Goal: Task Accomplishment & Management: Manage account settings

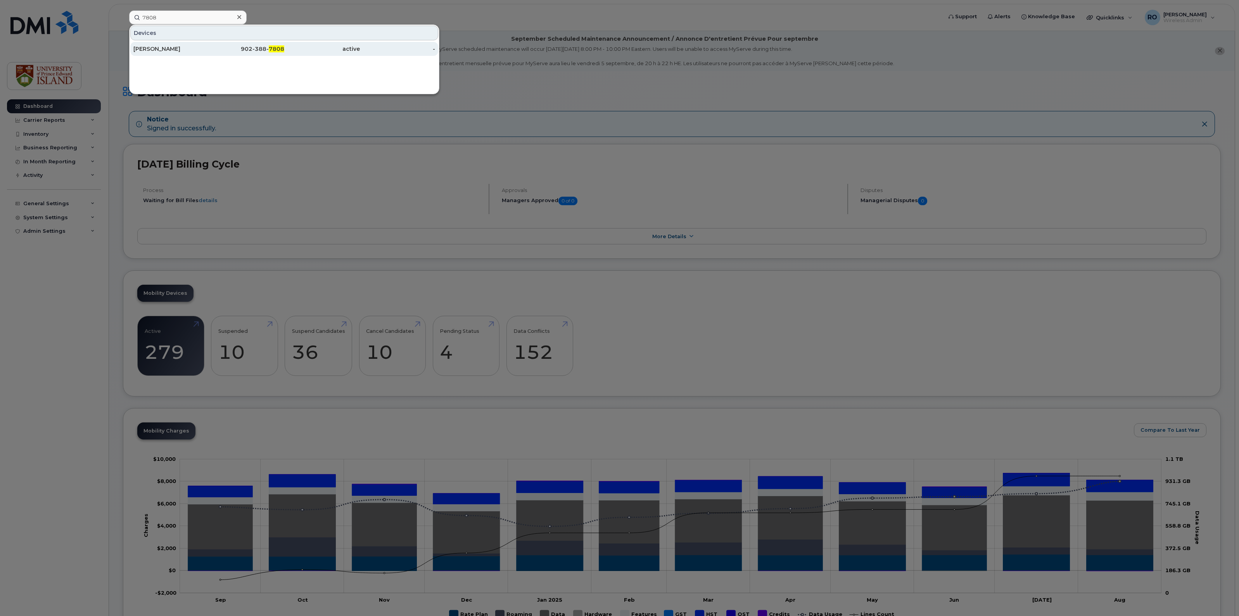
type input "7808"
click at [262, 47] on div "902-388- 7808" at bounding box center [247, 49] width 76 height 8
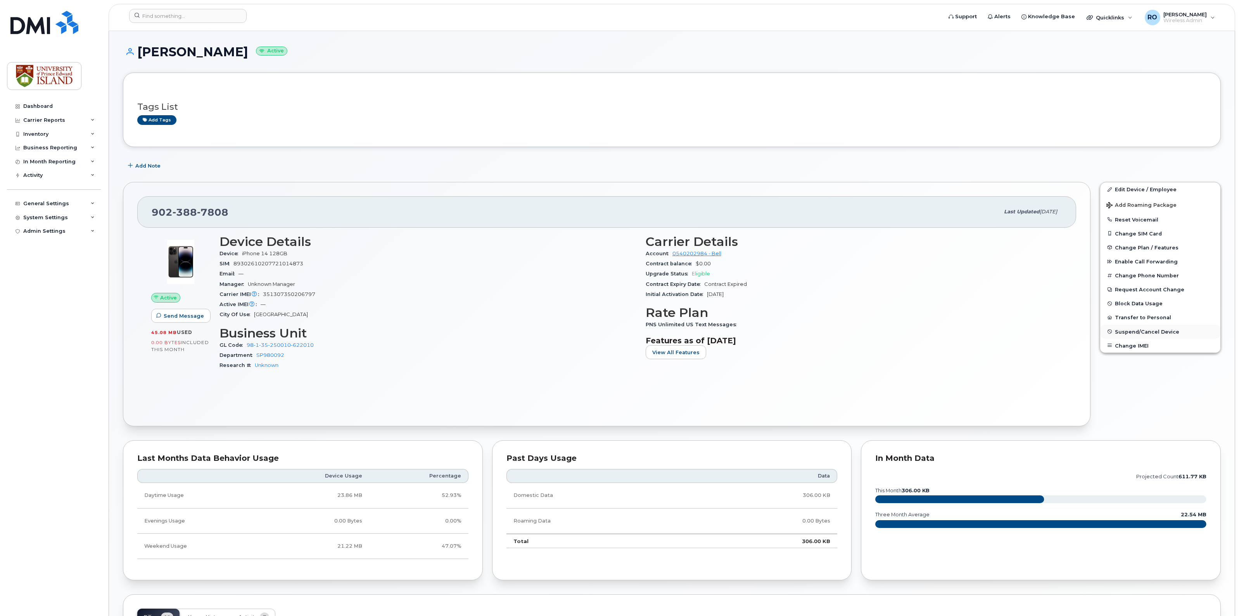
click at [1148, 332] on span "Suspend/Cancel Device" at bounding box center [1147, 331] width 64 height 6
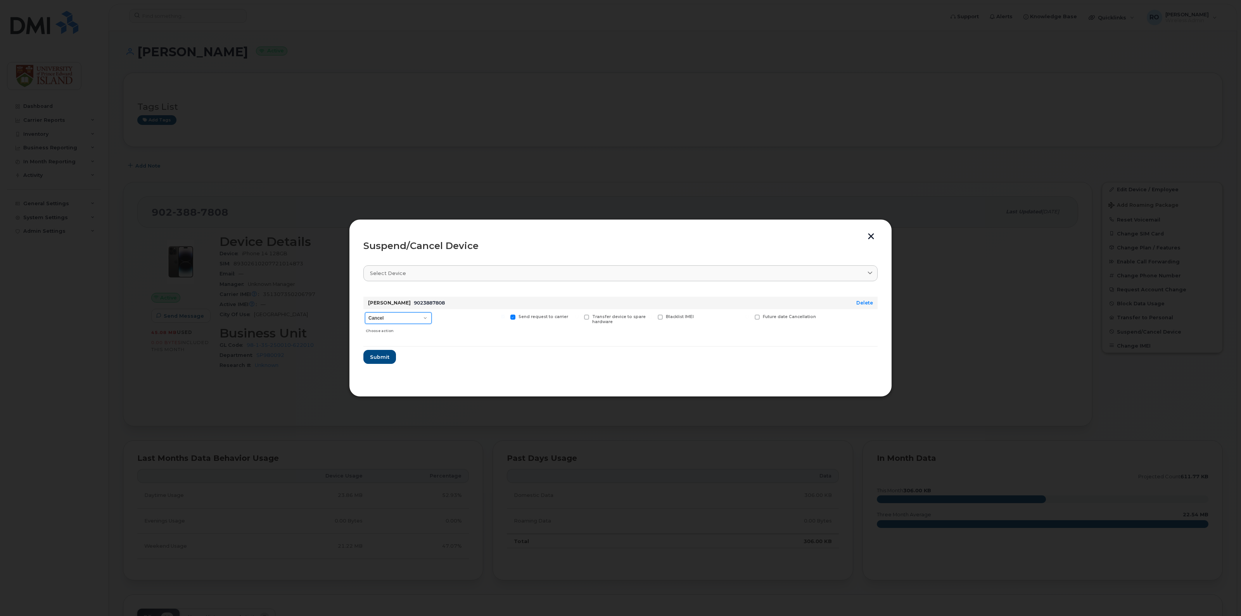
click at [423, 320] on select "Cancel Suspend - Extend Suspension Suspend - Reduced Rate Suspend - Full Rate S…" at bounding box center [398, 318] width 67 height 12
click at [559, 329] on div "Send request to carrier" at bounding box center [545, 323] width 72 height 28
click at [584, 317] on span at bounding box center [586, 316] width 5 height 5
click at [578, 317] on input "Transfer device to spare hardware" at bounding box center [577, 316] width 4 height 4
checkbox input "true"
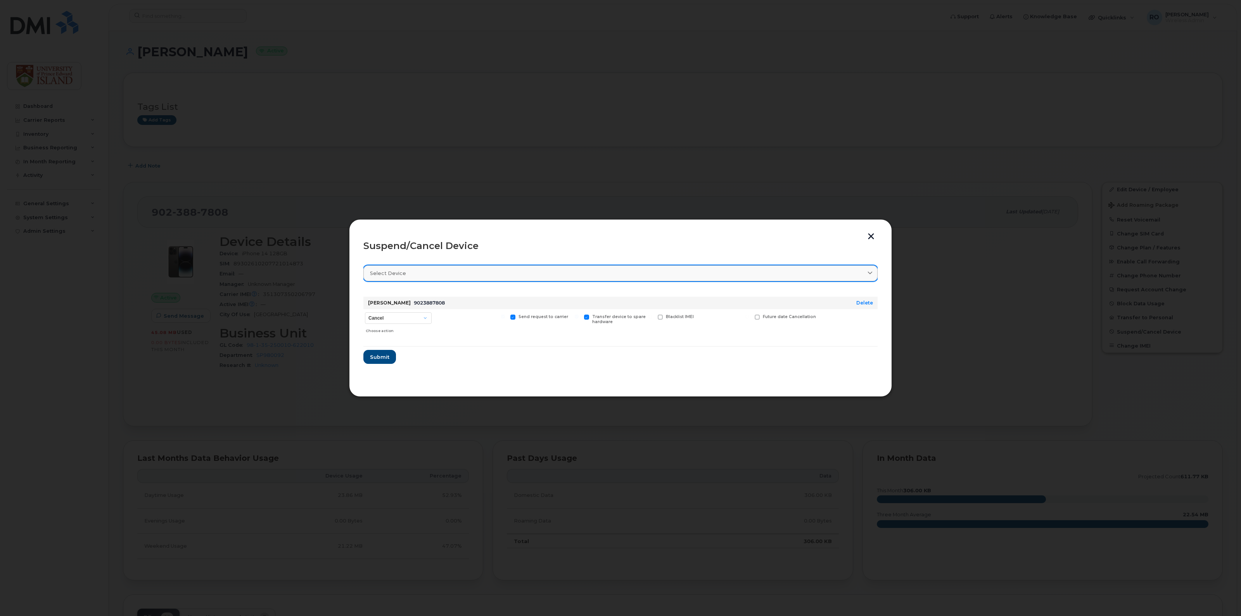
click at [485, 272] on div "Select device" at bounding box center [620, 272] width 501 height 7
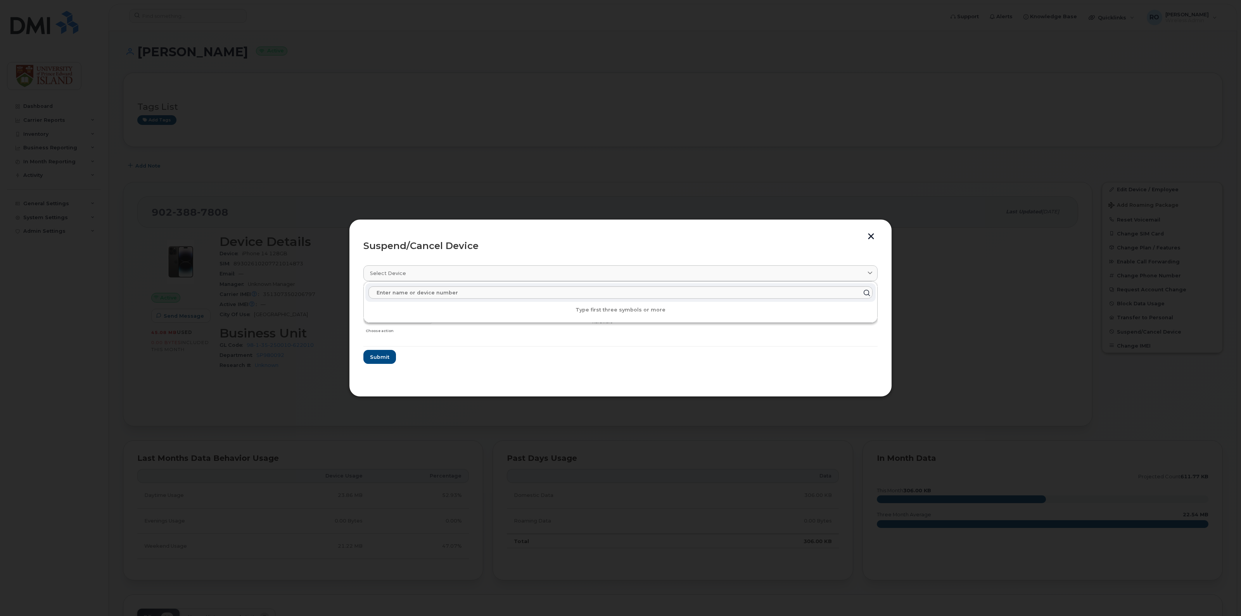
click at [499, 245] on div "Suspend/Cancel Device" at bounding box center [620, 245] width 514 height 9
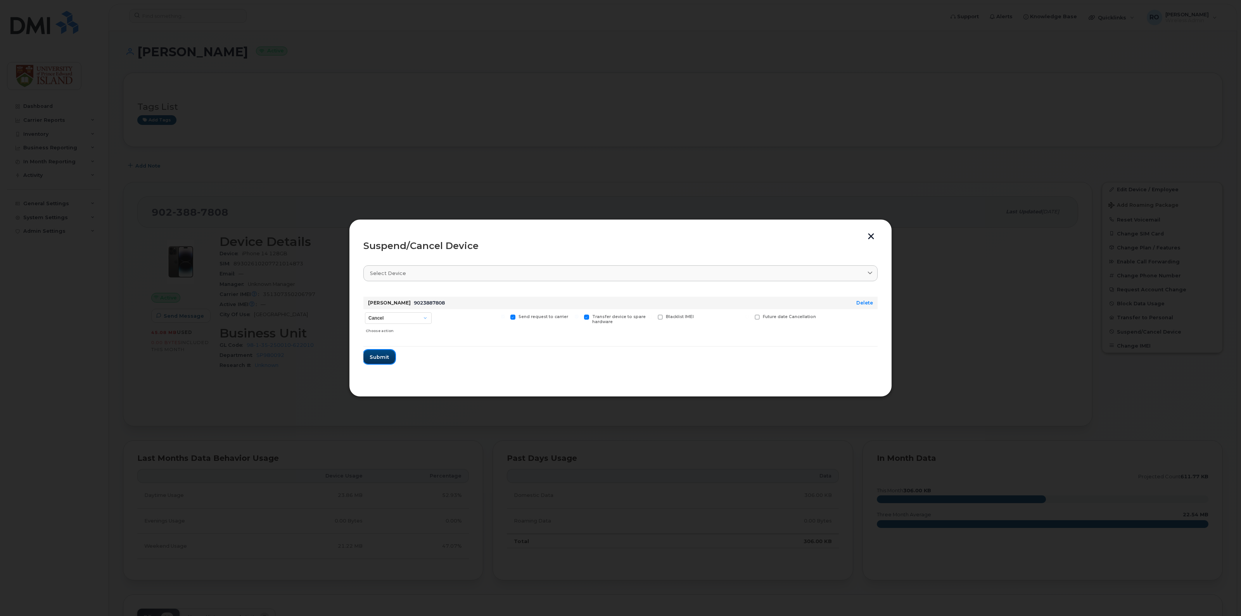
click at [373, 356] on span "Submit" at bounding box center [378, 356] width 19 height 7
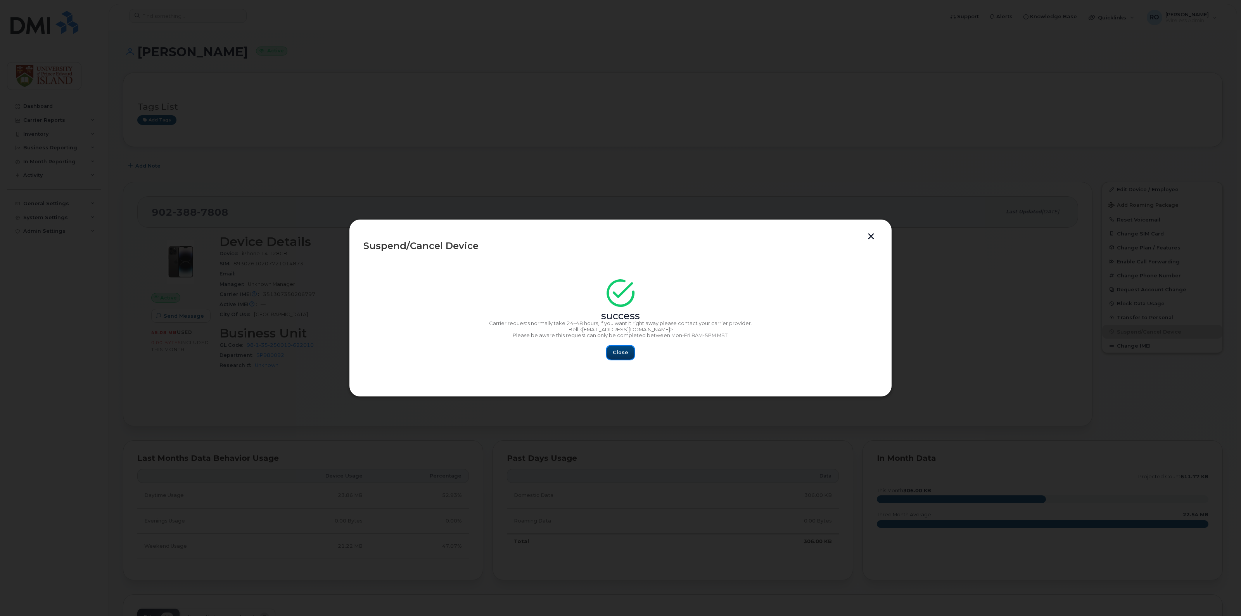
click at [621, 354] on span "Close" at bounding box center [621, 352] width 16 height 7
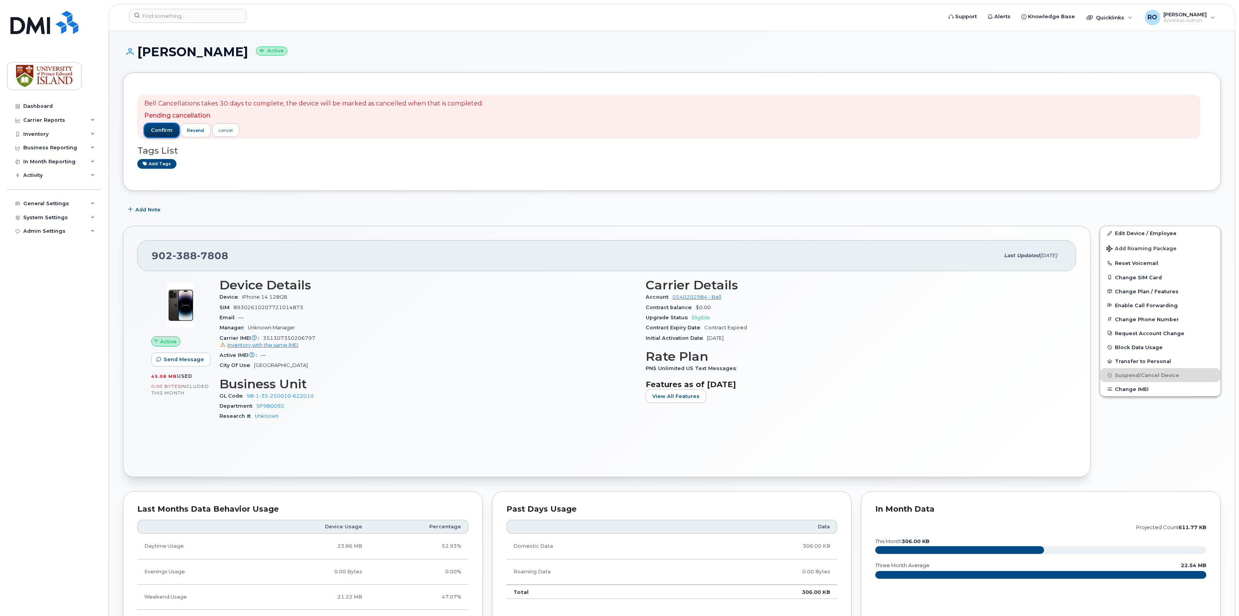
click at [156, 130] on span "confirm" at bounding box center [162, 130] width 22 height 7
